Goal: Transaction & Acquisition: Subscribe to service/newsletter

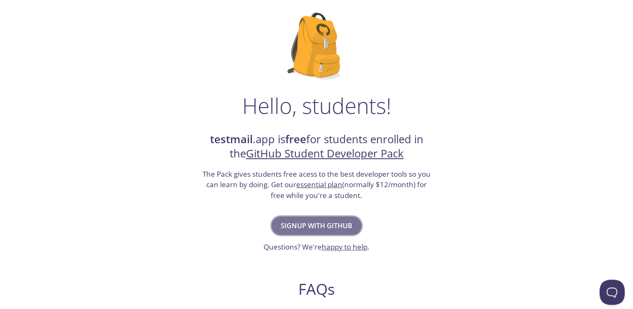
click at [299, 225] on span "Signup with GitHub" at bounding box center [317, 226] width 72 height 12
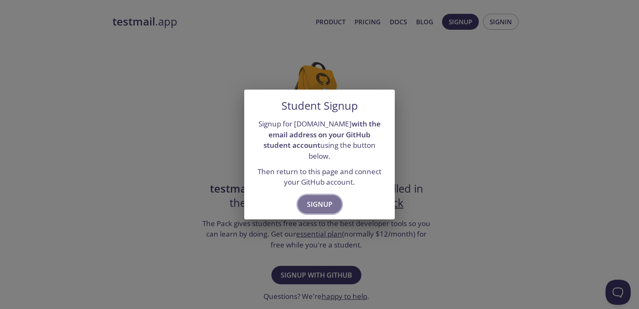
click at [326, 198] on span "Signup" at bounding box center [320, 204] width 26 height 12
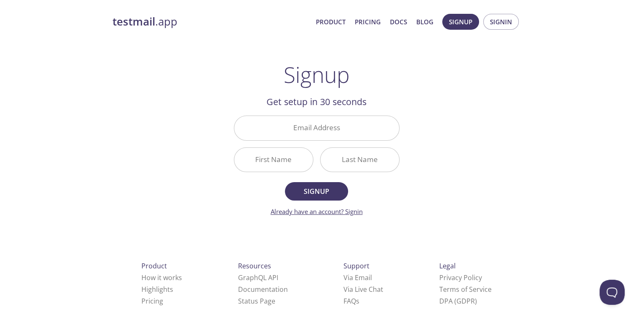
click at [335, 207] on link "Already have an account? Signin" at bounding box center [317, 211] width 92 height 8
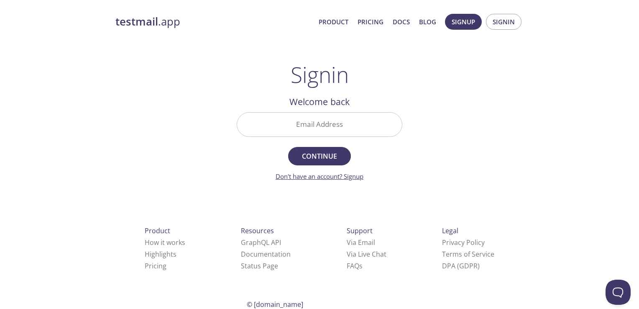
click at [335, 177] on link "Don't have an account? Signup" at bounding box center [320, 176] width 88 height 8
